Goal: Obtain resource: Obtain resource

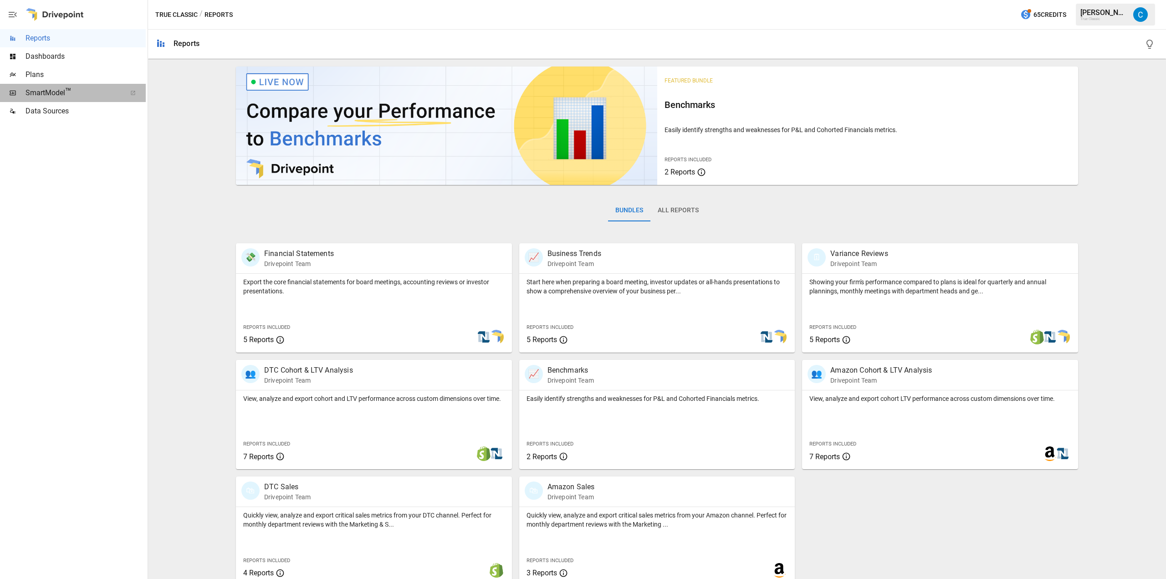
click at [93, 89] on span "SmartModel ™" at bounding box center [73, 92] width 95 height 11
click at [82, 94] on span "SmartModel ™" at bounding box center [73, 92] width 95 height 11
click at [64, 75] on span "Plans" at bounding box center [86, 74] width 120 height 11
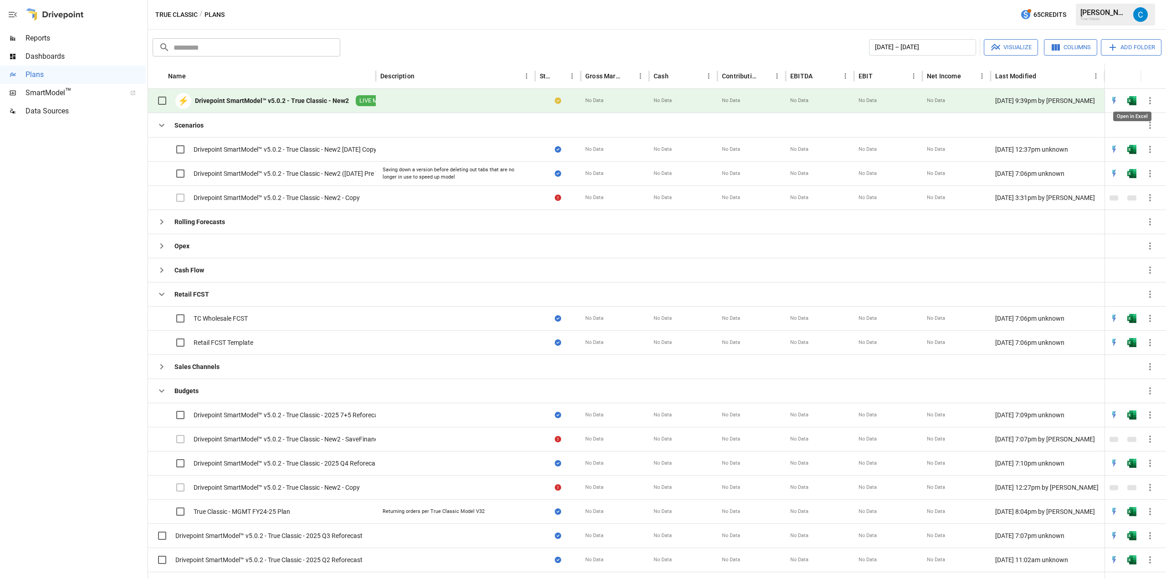
click at [1130, 99] on img "Open in Excel" at bounding box center [1131, 100] width 9 height 9
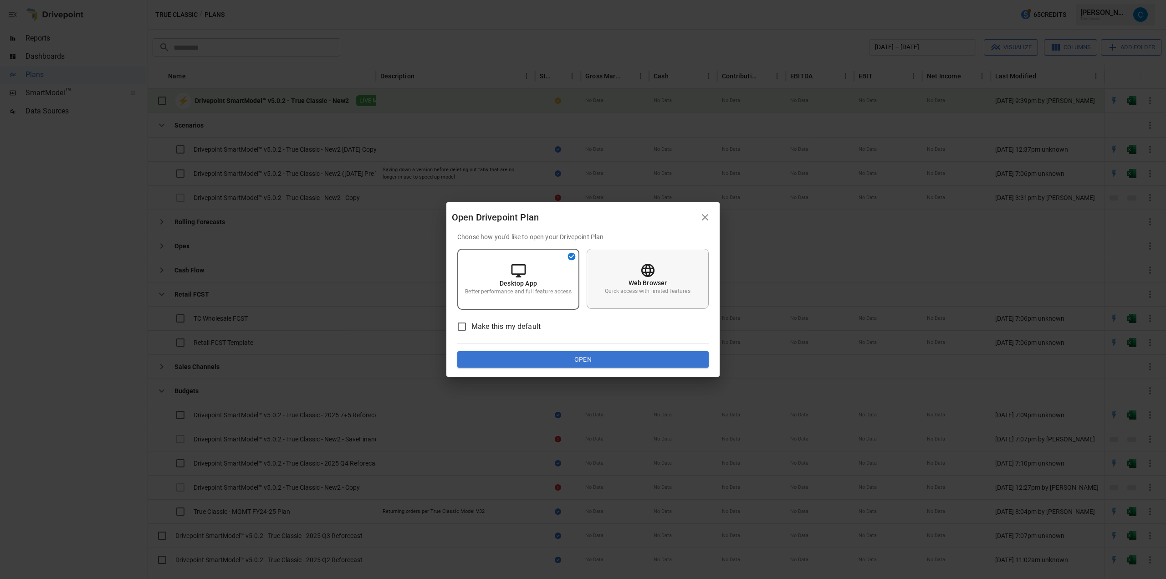
click at [624, 287] on p "Quick access with limited features" at bounding box center [647, 291] width 85 height 8
click at [626, 357] on button "Open" at bounding box center [582, 359] width 251 height 16
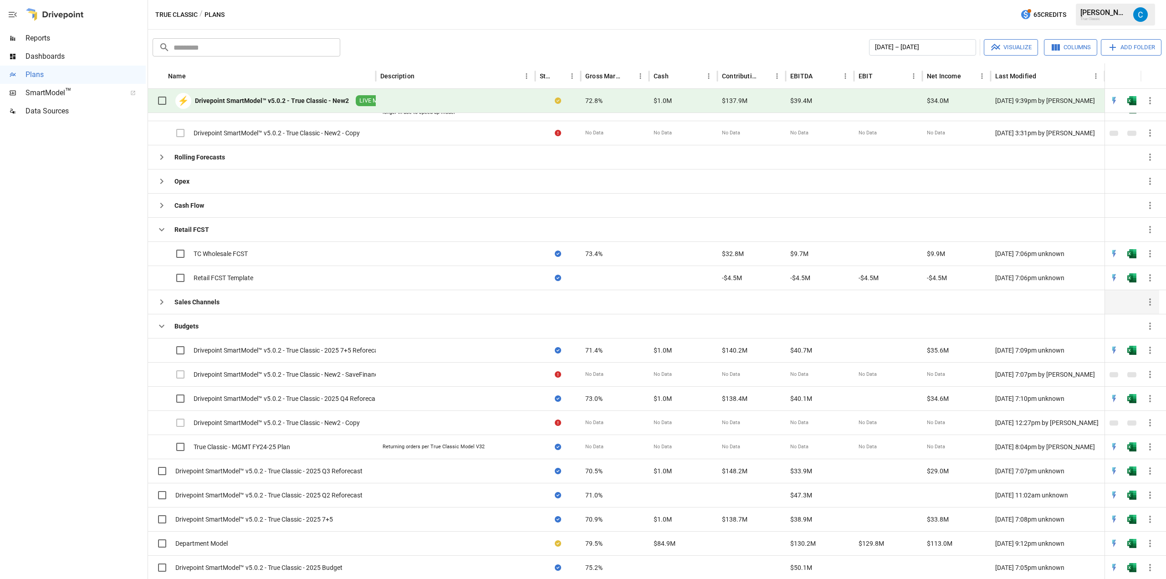
scroll to position [59, 0]
click at [1130, 395] on img "Open in Excel" at bounding box center [1131, 397] width 9 height 9
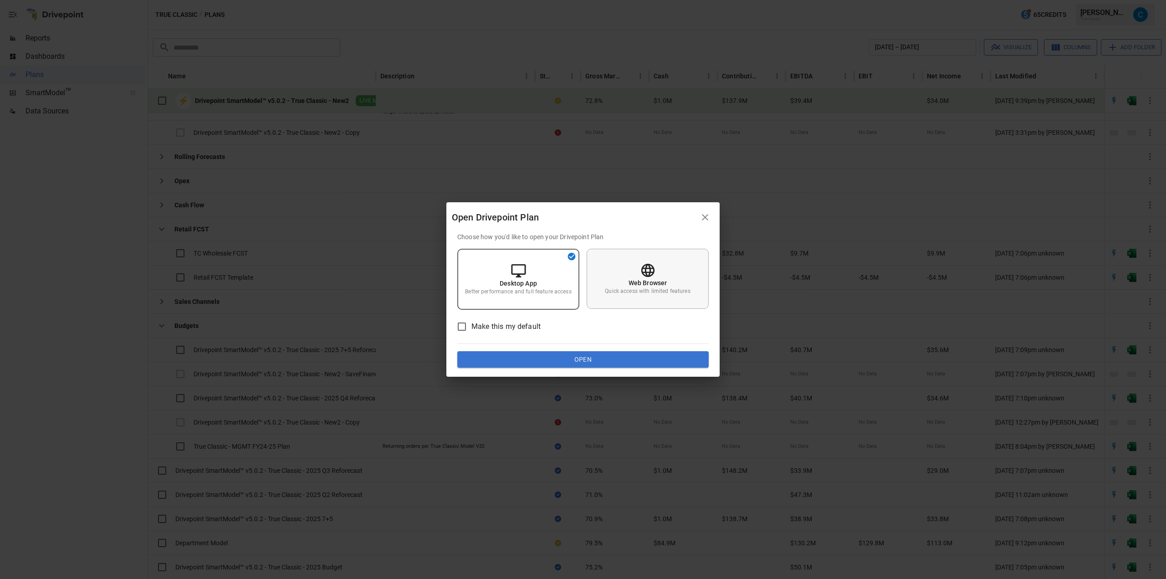
click at [616, 279] on div "Web Browser Quick access with limited features" at bounding box center [648, 279] width 122 height 60
click at [612, 362] on button "Open" at bounding box center [582, 359] width 251 height 16
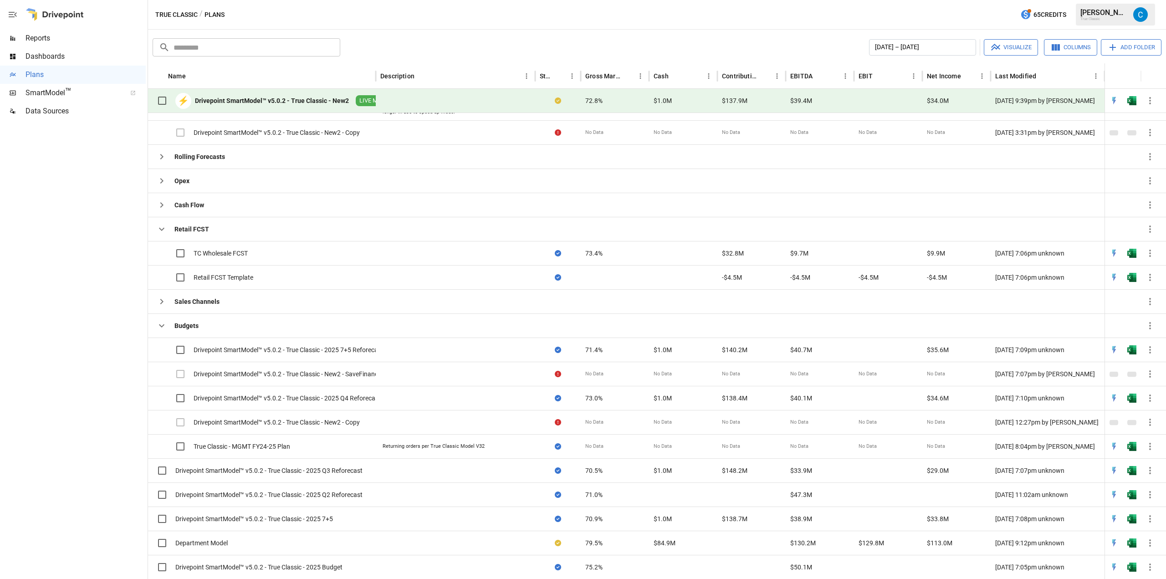
click at [1125, 104] on button "button" at bounding box center [1131, 101] width 29 height 14
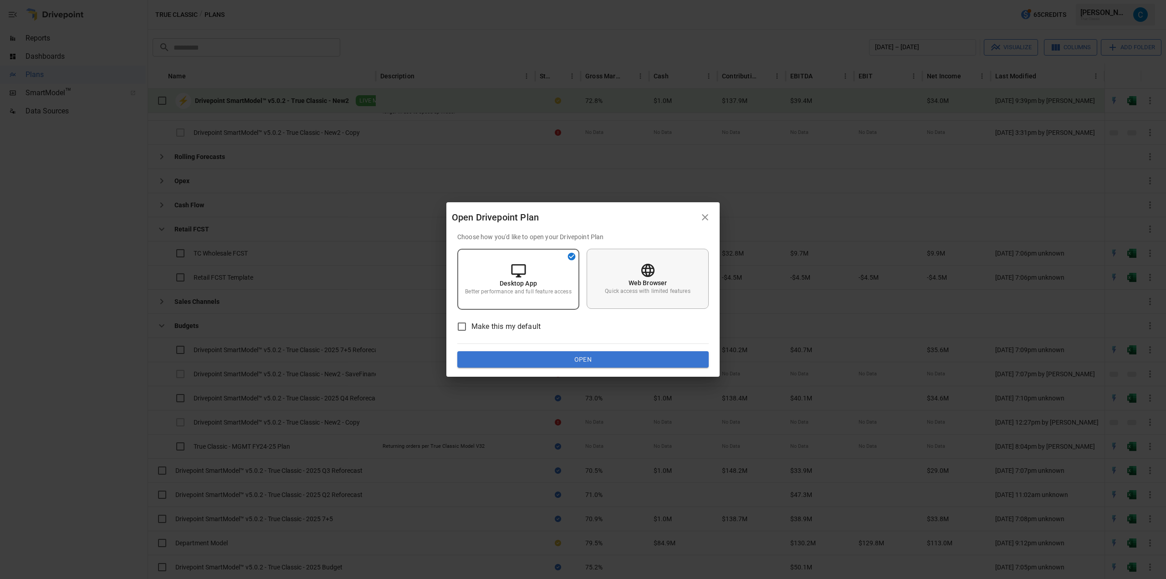
click at [653, 257] on div "Web Browser Quick access with limited features" at bounding box center [648, 279] width 122 height 60
click at [624, 363] on button "Open" at bounding box center [582, 359] width 251 height 16
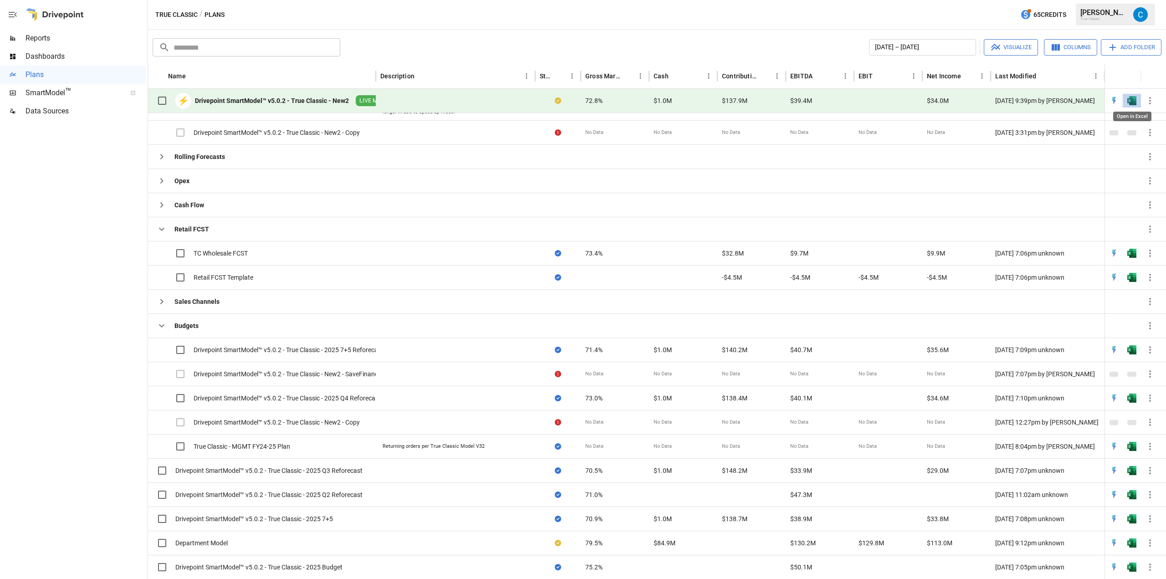
click at [1132, 98] on img "Open in Excel" at bounding box center [1131, 100] width 9 height 9
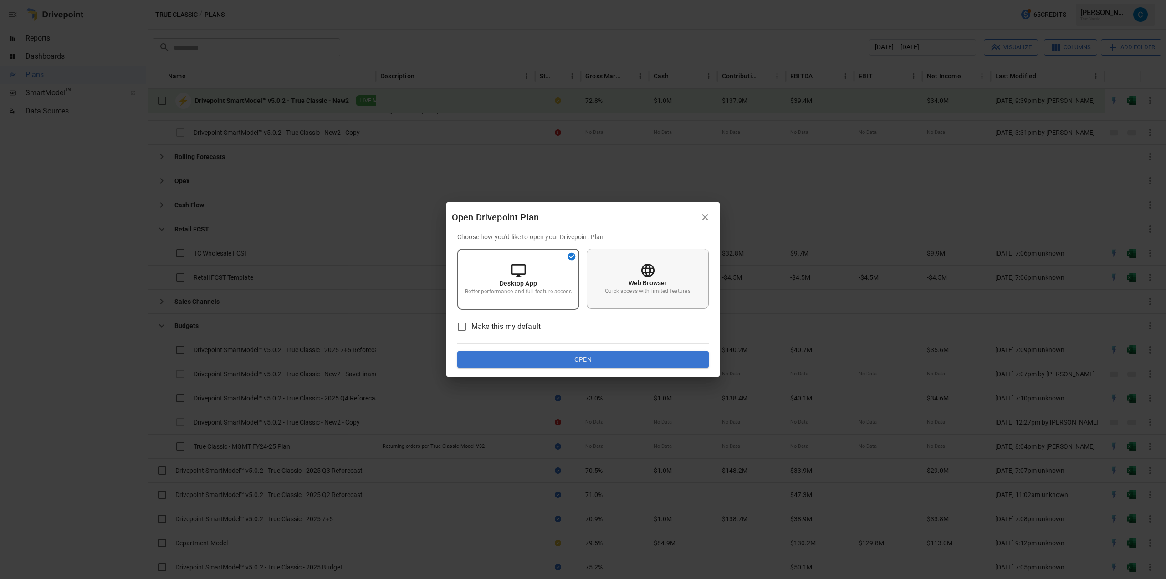
click at [669, 283] on div "Web Browser Quick access with limited features" at bounding box center [648, 279] width 122 height 60
click at [627, 357] on button "Open" at bounding box center [582, 359] width 251 height 16
